Goal: Obtain resource: Download file/media

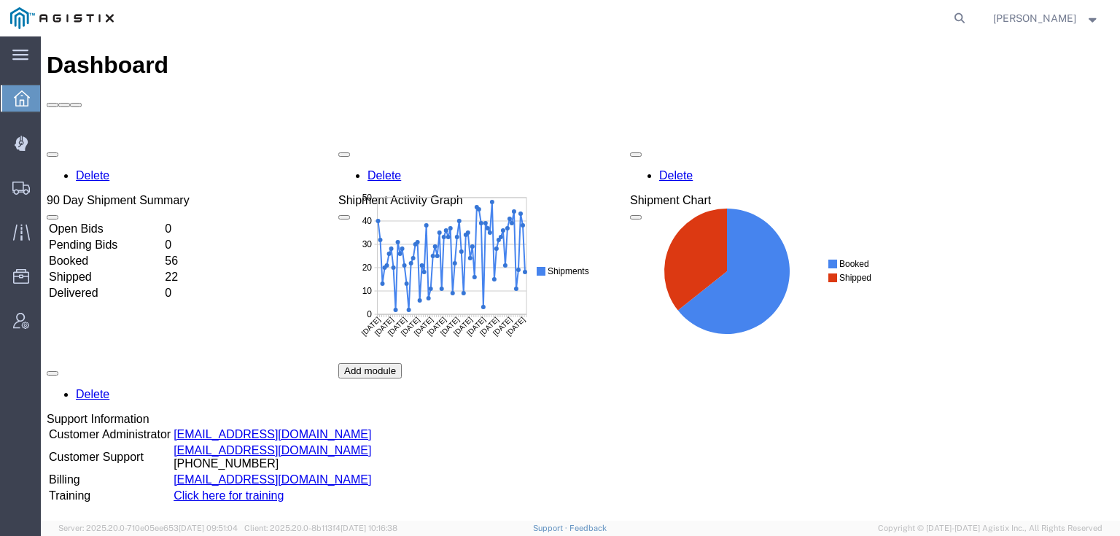
click at [972, 26] on form at bounding box center [959, 18] width 23 height 36
click at [969, 17] on icon at bounding box center [959, 18] width 20 height 20
paste input "56898822"
type input "56898822"
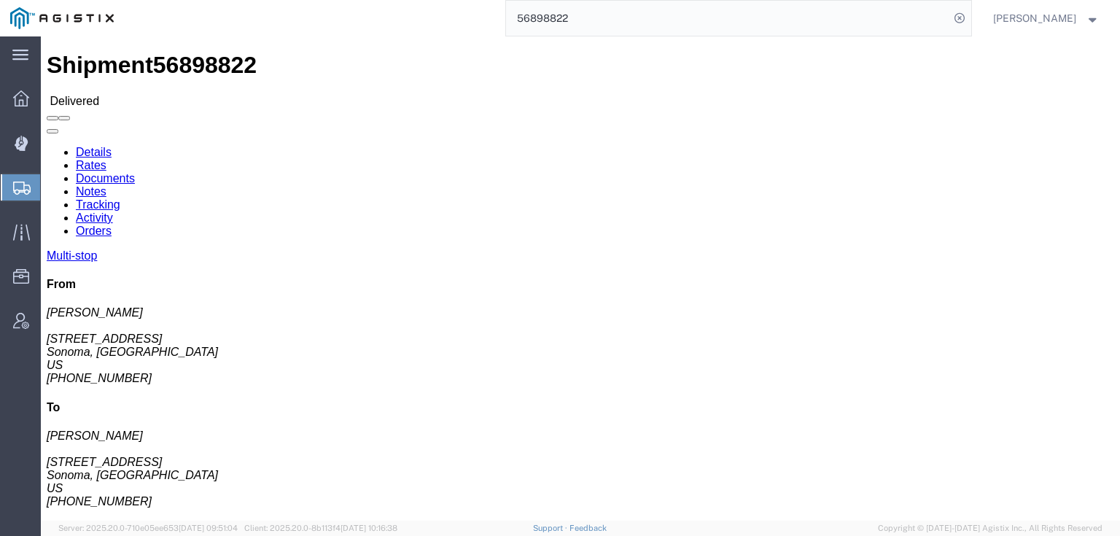
click link "Documents"
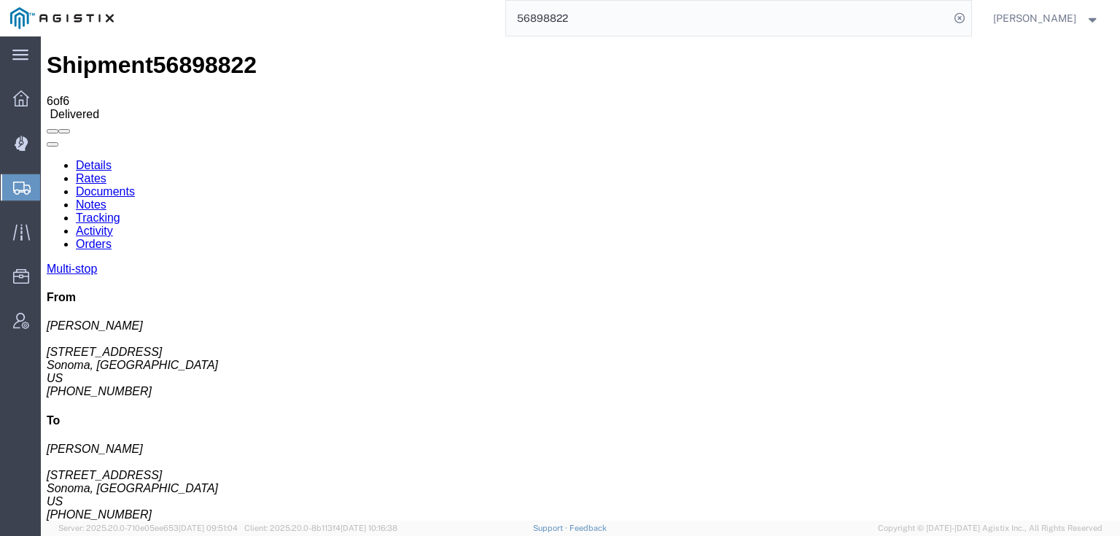
checkbox input "true"
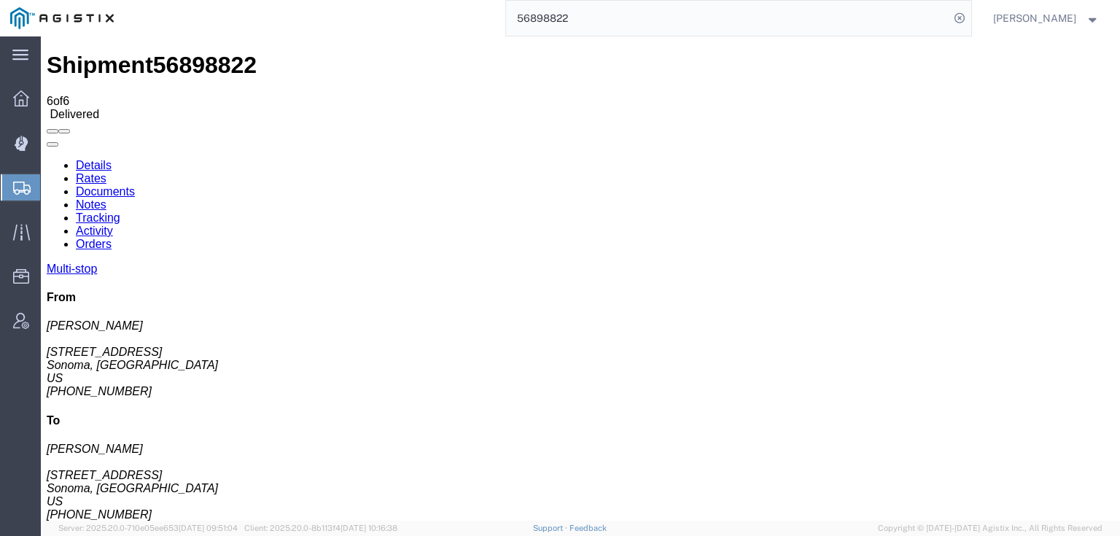
checkbox input "true"
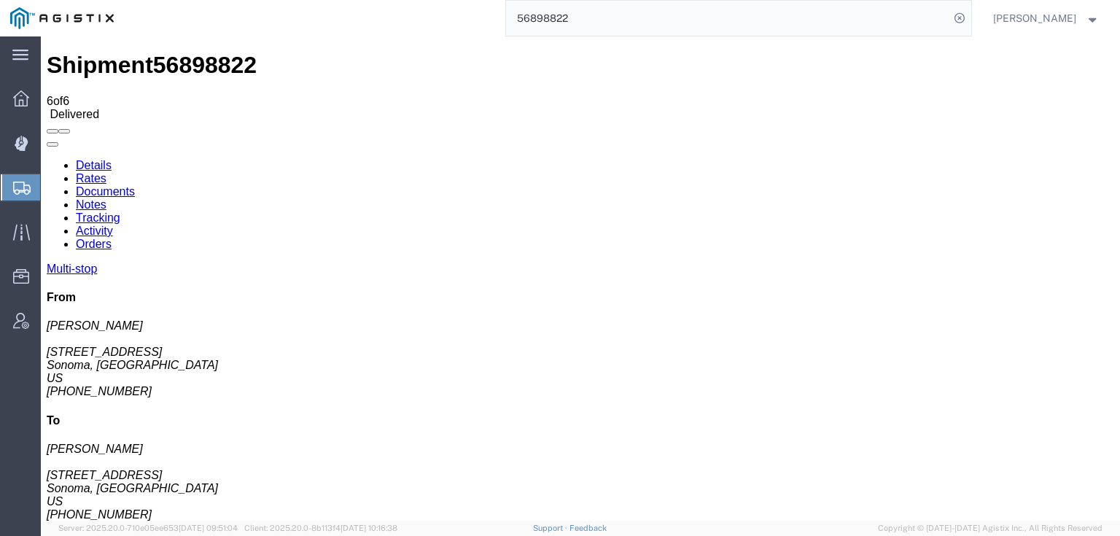
checkbox input "true"
